Goal: Transaction & Acquisition: Purchase product/service

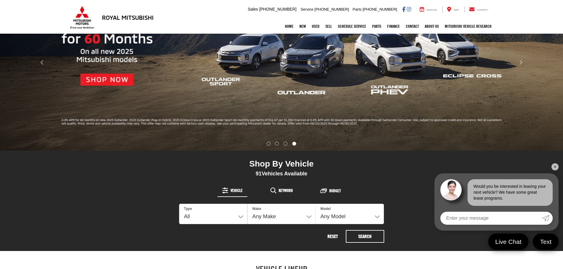
scroll to position [118, 0]
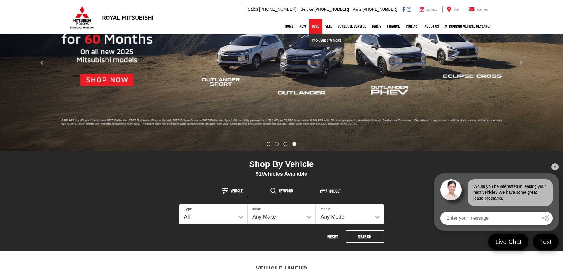
click at [314, 45] on link "Pre-Owned Vehicles" at bounding box center [326, 40] width 35 height 13
click at [315, 39] on link "Pre-Owned Vehicles" at bounding box center [326, 40] width 35 height 13
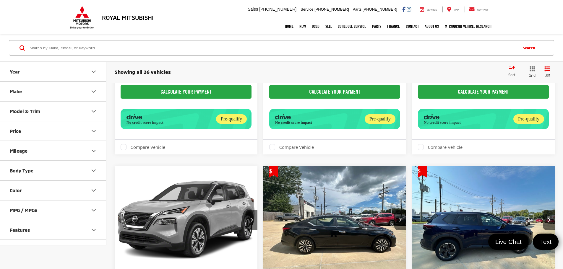
scroll to position [1448, 0]
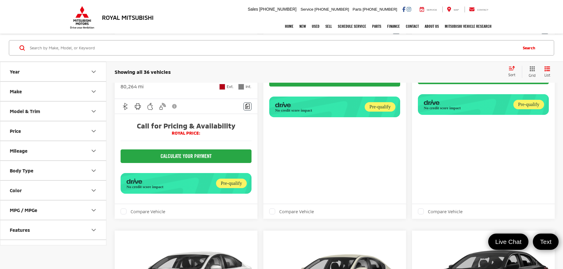
scroll to position [828, 0]
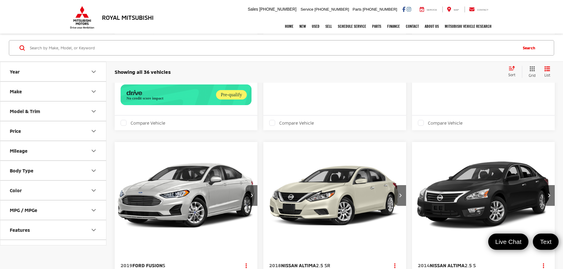
click at [311, 27] on link "Used" at bounding box center [316, 26] width 14 height 15
click at [312, 28] on link "Used" at bounding box center [316, 26] width 14 height 15
click at [315, 39] on link "Pre-Owned Vehicles" at bounding box center [326, 40] width 35 height 13
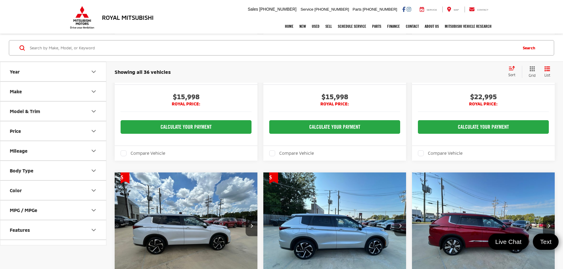
scroll to position [235, 0]
